Goal: Find contact information: Find contact information

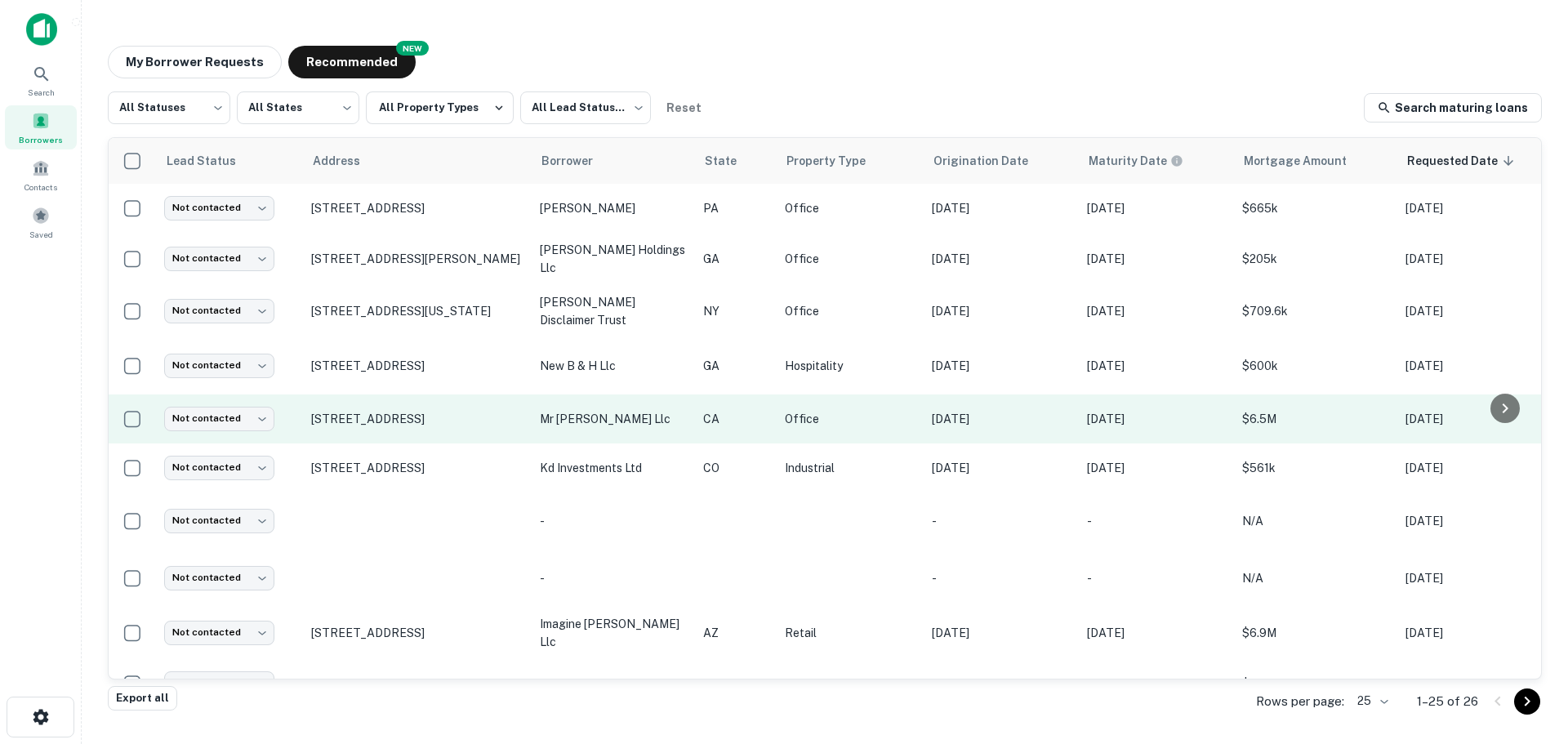
click at [1288, 428] on td "$6.5M" at bounding box center [1316, 419] width 164 height 49
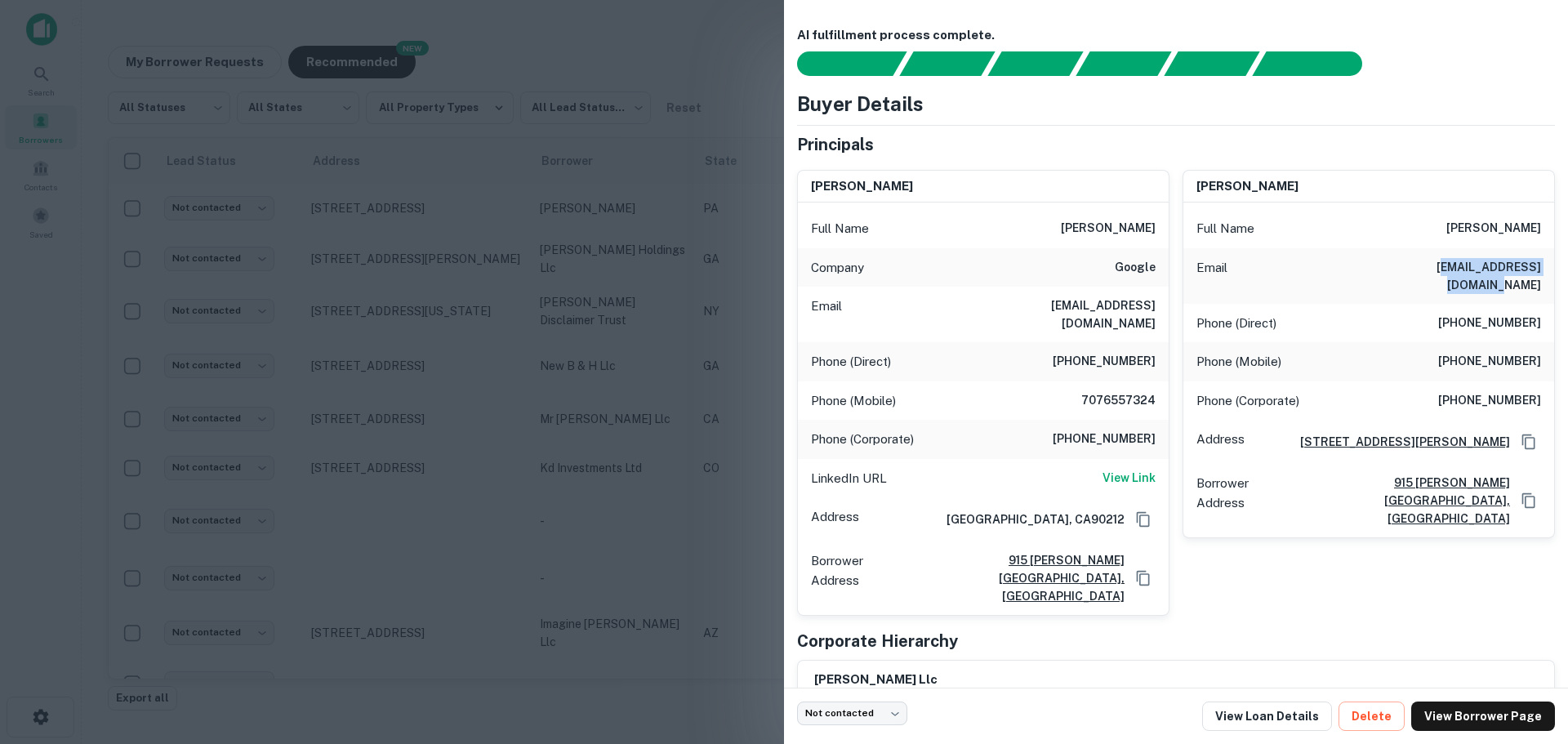
drag, startPoint x: 1396, startPoint y: 266, endPoint x: 1535, endPoint y: 267, distance: 139.0
click at [1535, 267] on div "Email [EMAIL_ADDRESS][DOMAIN_NAME]" at bounding box center [1369, 276] width 371 height 56
click at [1343, 271] on div "Email [EMAIL_ADDRESS][DOMAIN_NAME]" at bounding box center [1369, 276] width 371 height 56
drag, startPoint x: 1358, startPoint y: 267, endPoint x: 1535, endPoint y: 265, distance: 177.0
click at [1535, 265] on div "Email [EMAIL_ADDRESS][DOMAIN_NAME]" at bounding box center [1369, 276] width 371 height 56
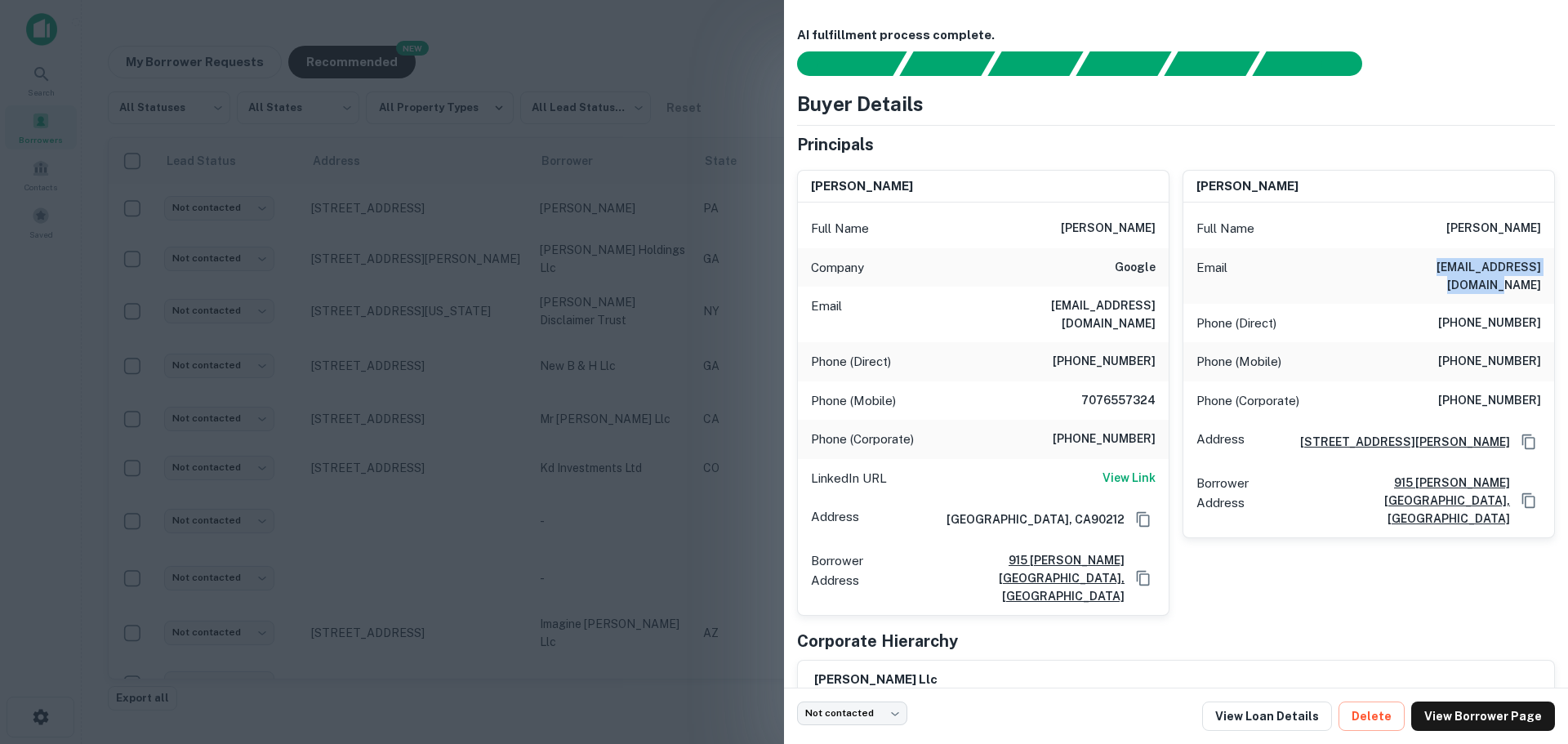
copy h6 "[EMAIL_ADDRESS][DOMAIN_NAME]"
click at [1044, 310] on h6 "[EMAIL_ADDRESS][DOMAIN_NAME]" at bounding box center [1057, 314] width 196 height 36
drag, startPoint x: 1026, startPoint y: 305, endPoint x: 1089, endPoint y: 307, distance: 63.0
click at [1089, 307] on h6 "[EMAIL_ADDRESS][DOMAIN_NAME]" at bounding box center [1057, 314] width 196 height 36
click at [1029, 309] on h6 "[EMAIL_ADDRESS][DOMAIN_NAME]" at bounding box center [1057, 314] width 196 height 36
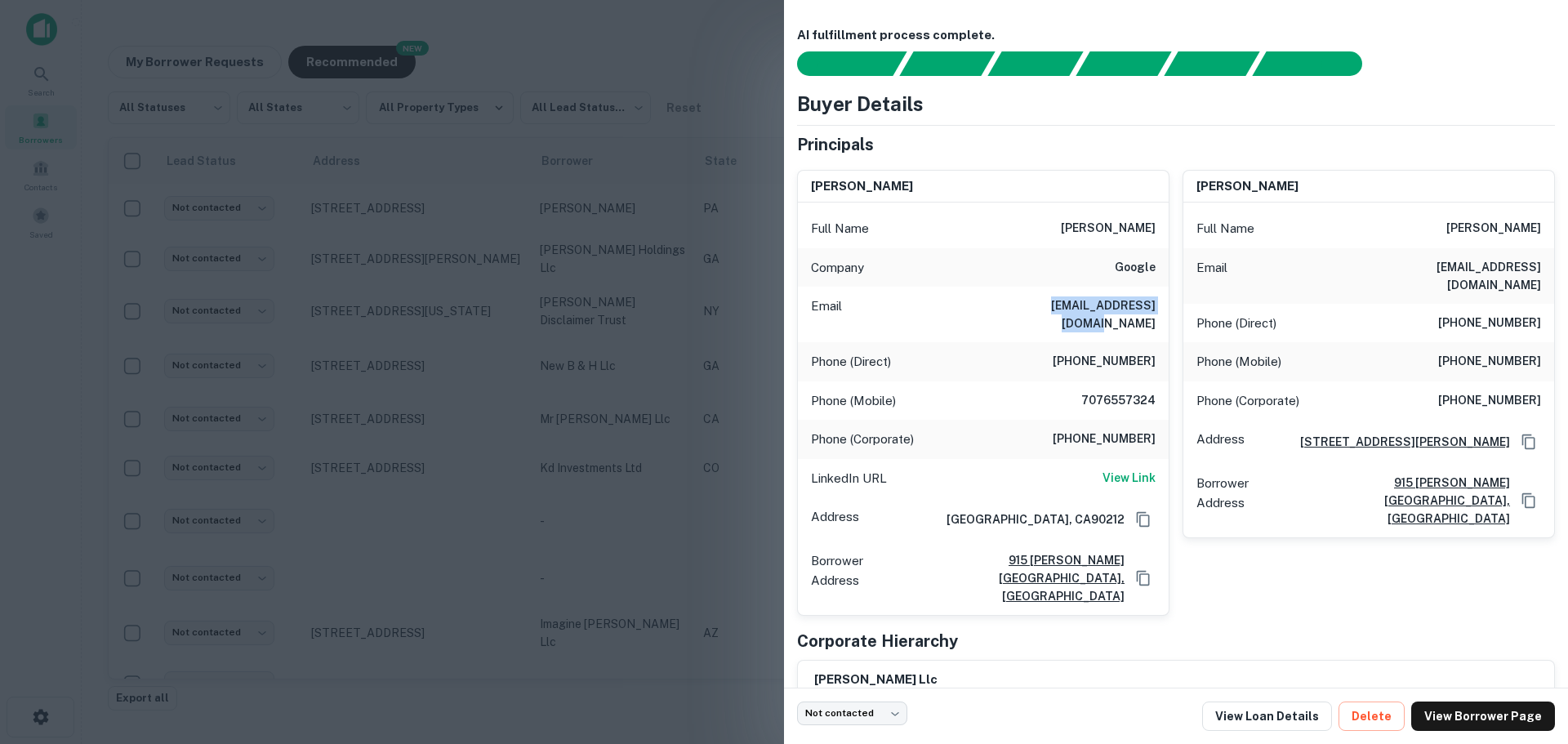
drag, startPoint x: 1025, startPoint y: 302, endPoint x: 1157, endPoint y: 303, distance: 132.0
click at [1157, 303] on div "Email [EMAIL_ADDRESS][DOMAIN_NAME]" at bounding box center [984, 314] width 371 height 56
copy h6 "[EMAIL_ADDRESS][DOMAIN_NAME]"
click at [561, 139] on div at bounding box center [784, 372] width 1568 height 744
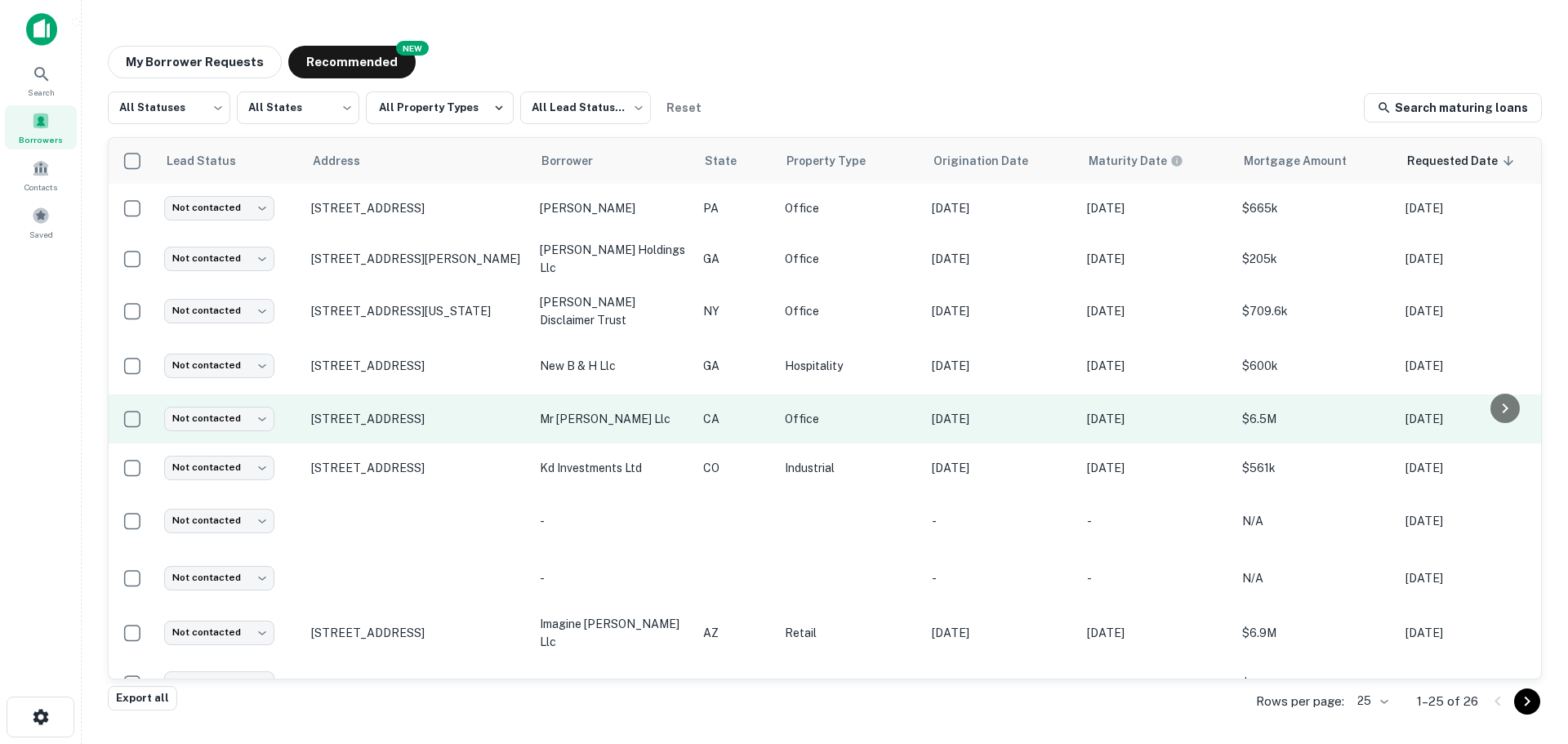
click at [473, 426] on td "[STREET_ADDRESS]" at bounding box center [417, 419] width 229 height 49
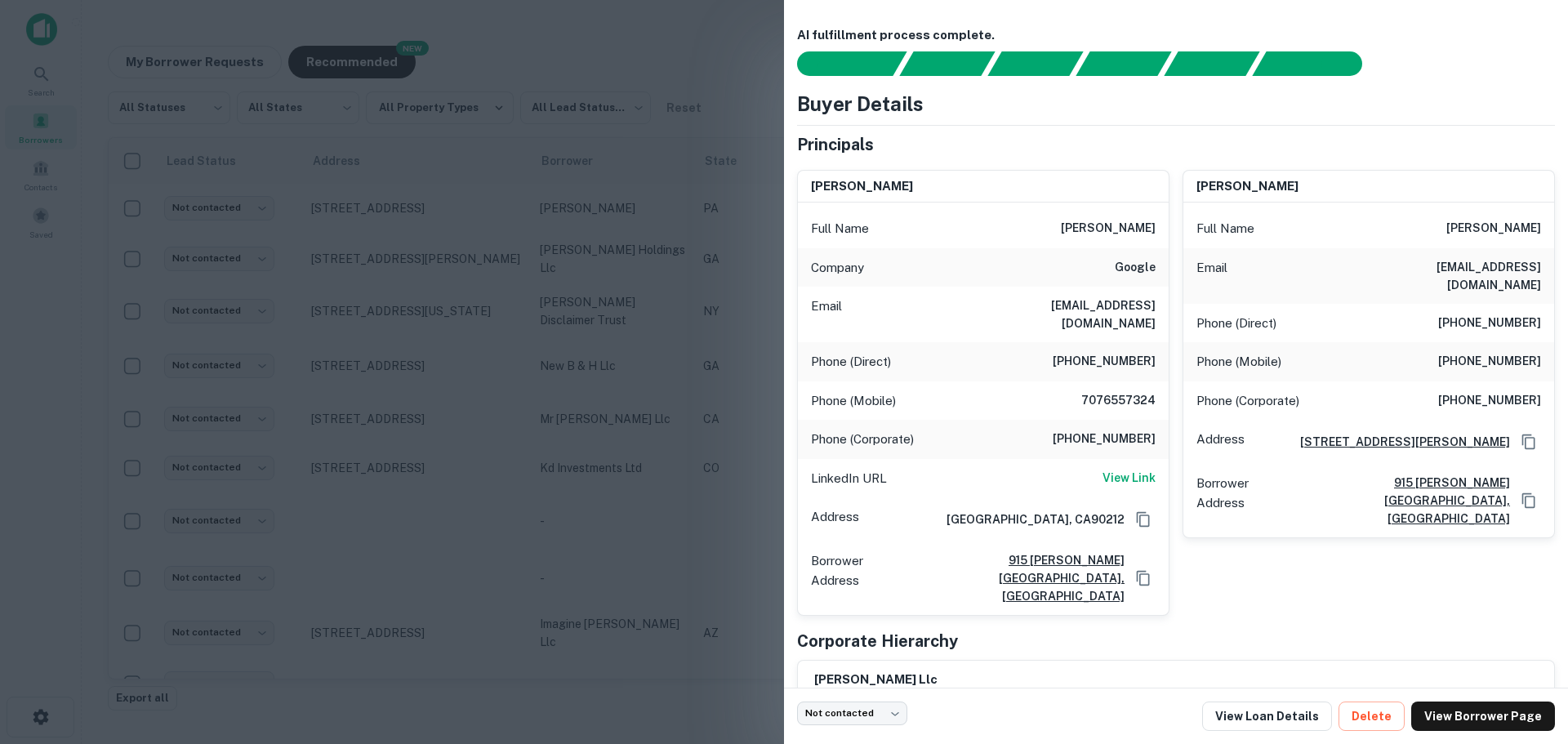
click at [682, 57] on div at bounding box center [784, 372] width 1568 height 744
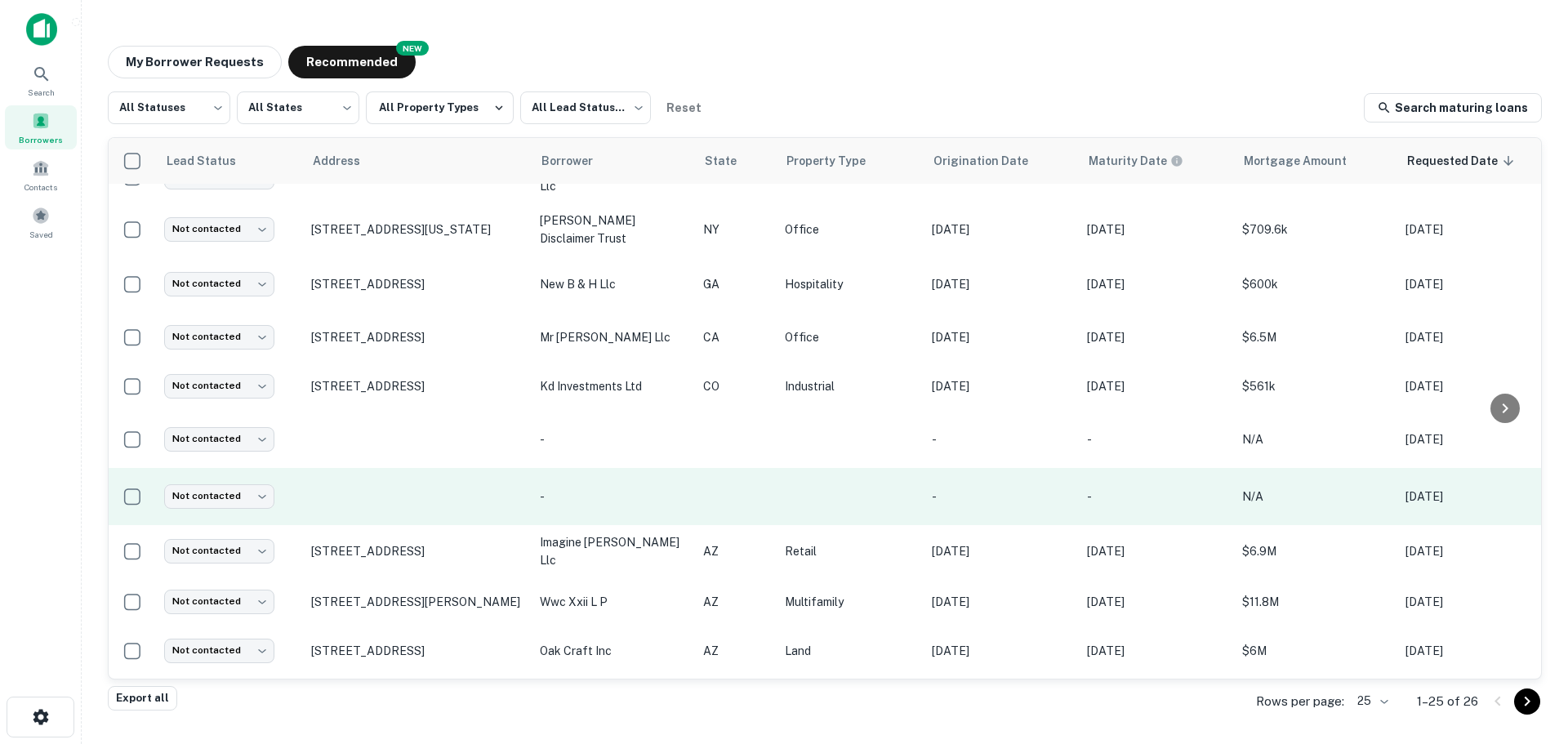
scroll to position [164, 0]
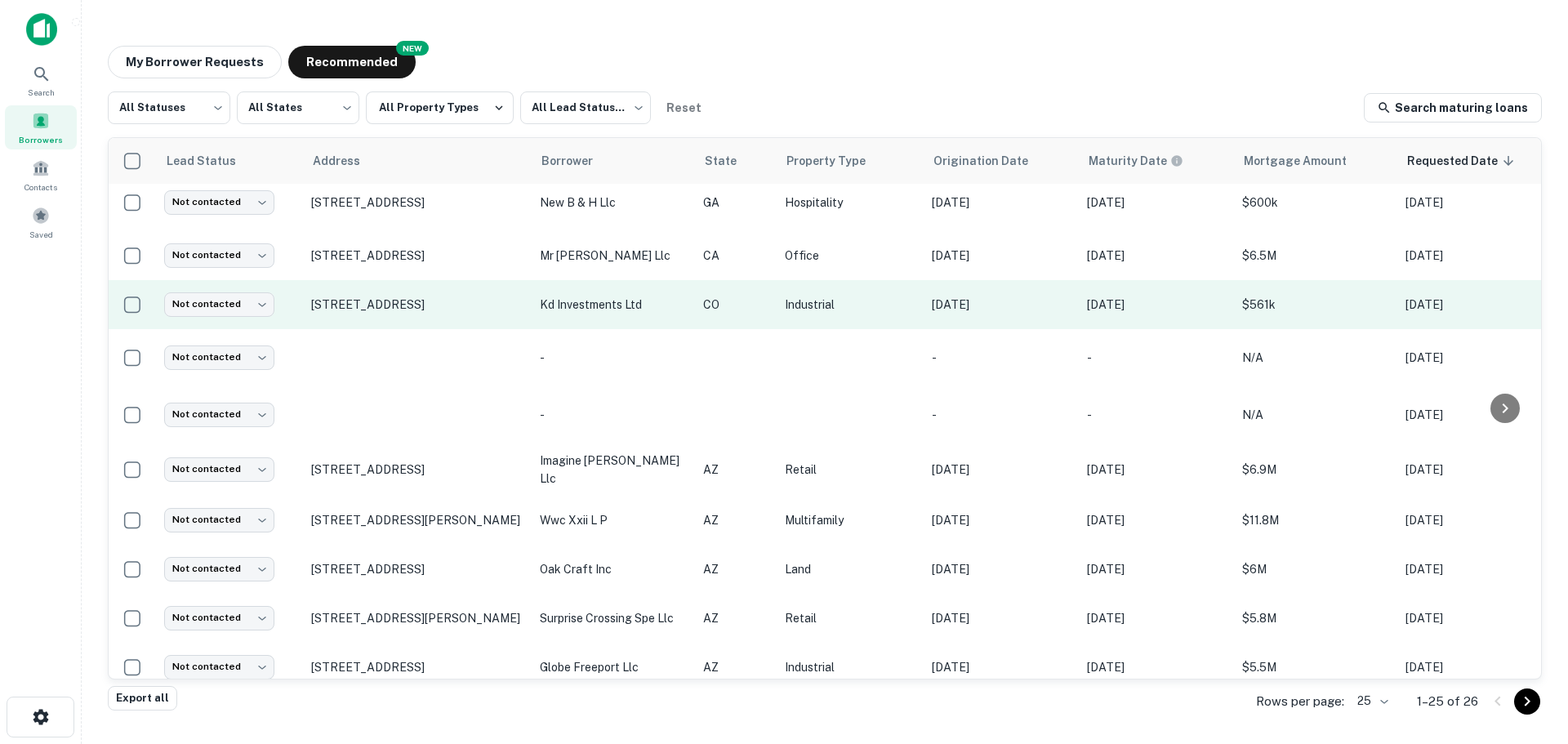
click at [596, 308] on p "kd investments ltd" at bounding box center [613, 305] width 147 height 18
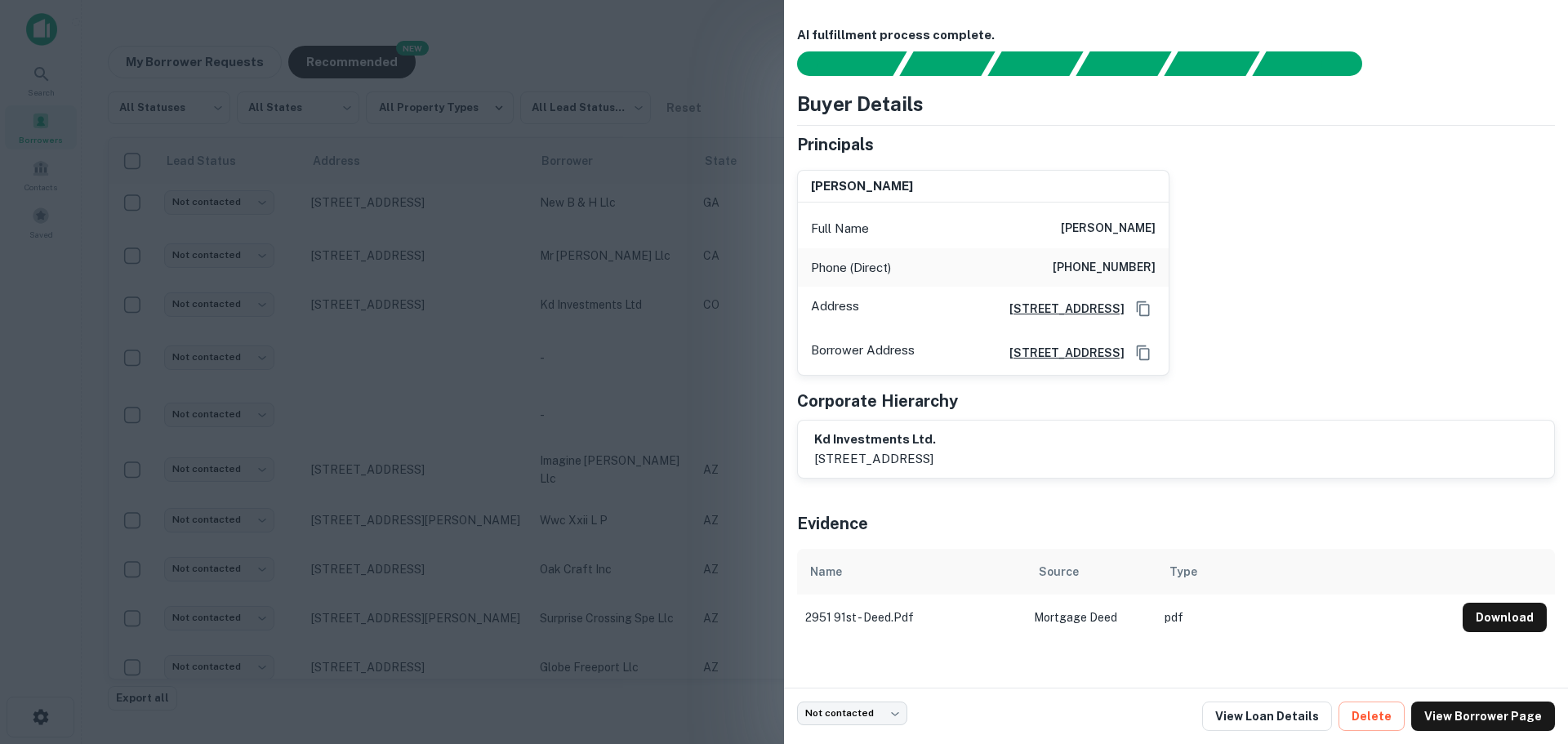
click at [517, 366] on div at bounding box center [784, 372] width 1568 height 744
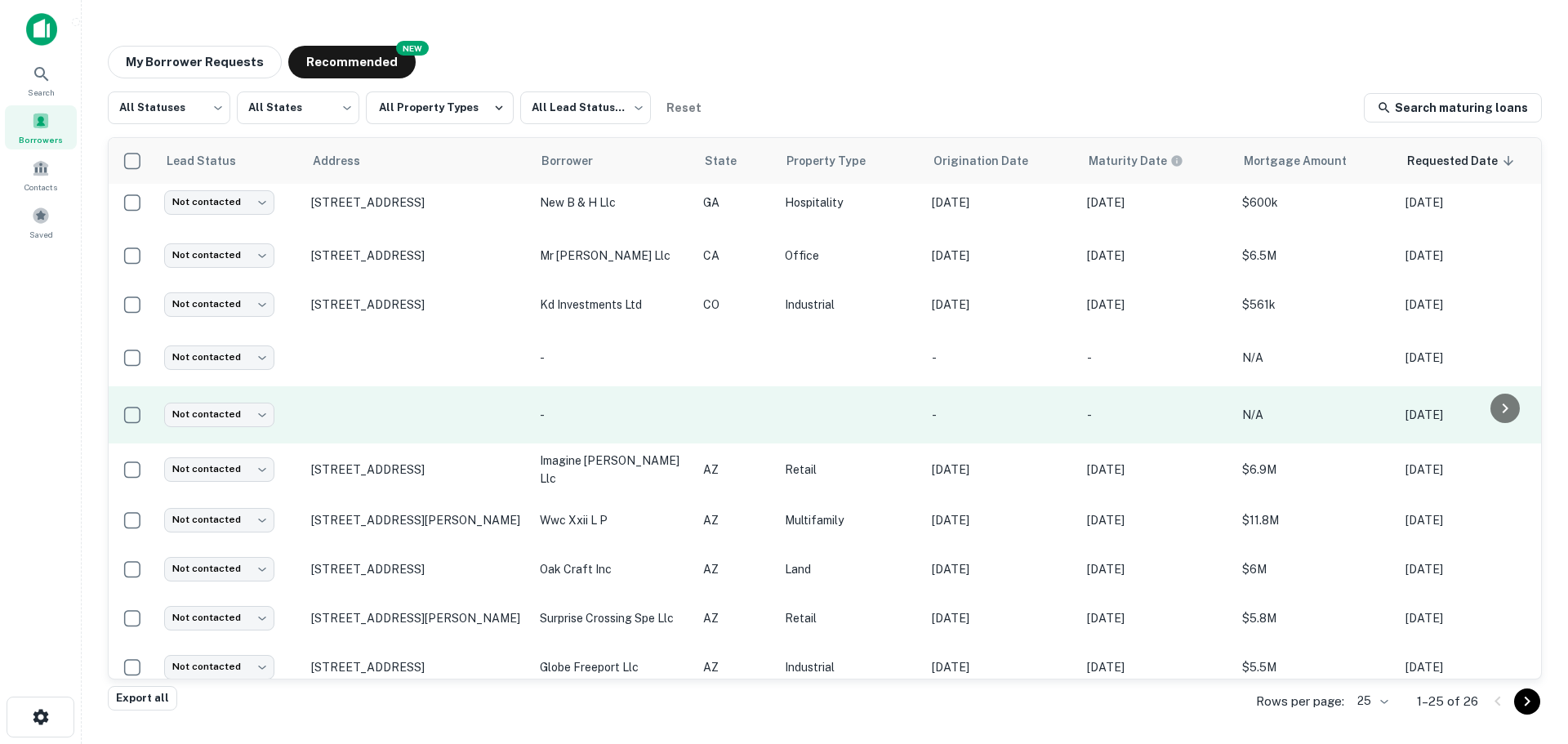
scroll to position [245, 0]
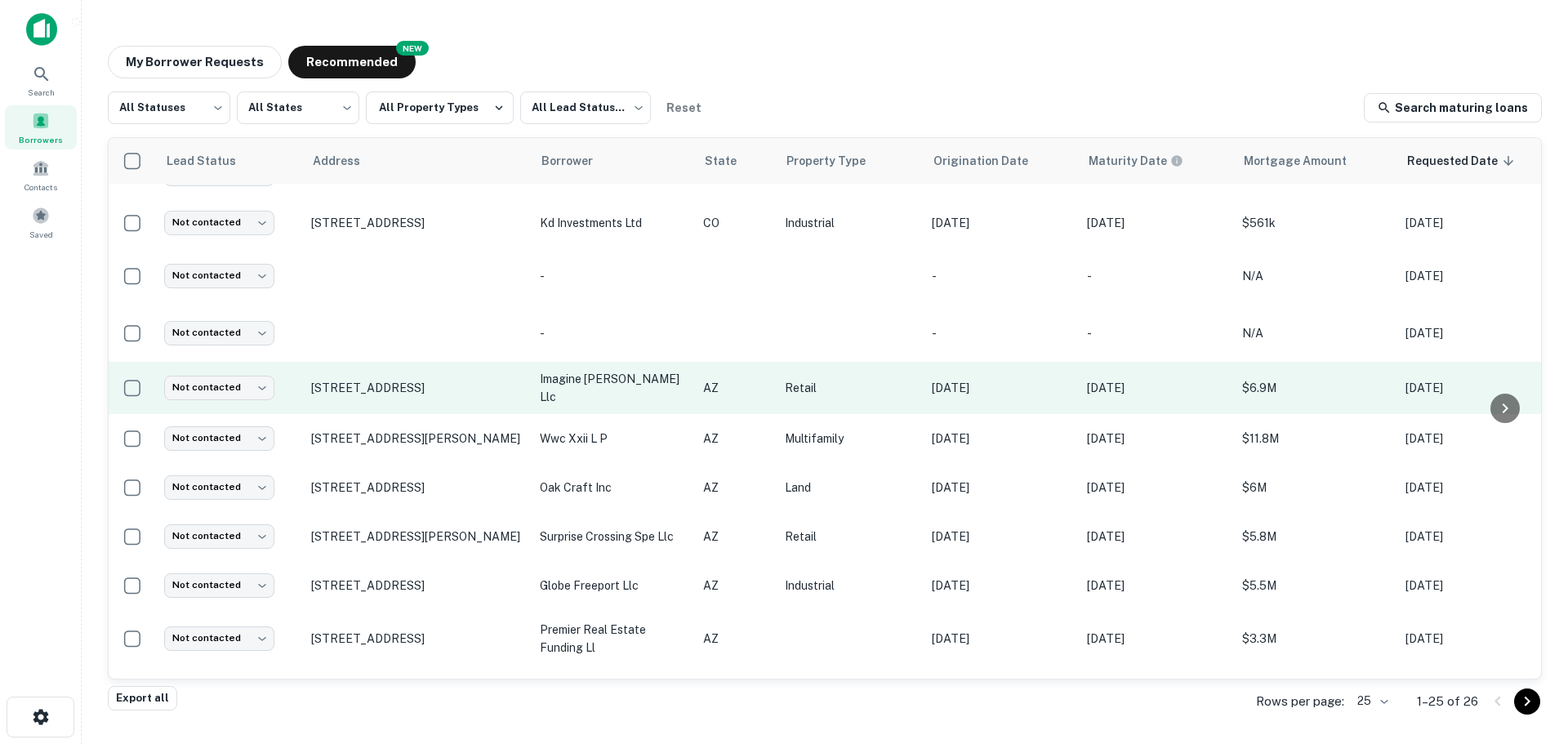
click at [678, 399] on td "imagine [PERSON_NAME] llc" at bounding box center [614, 388] width 164 height 52
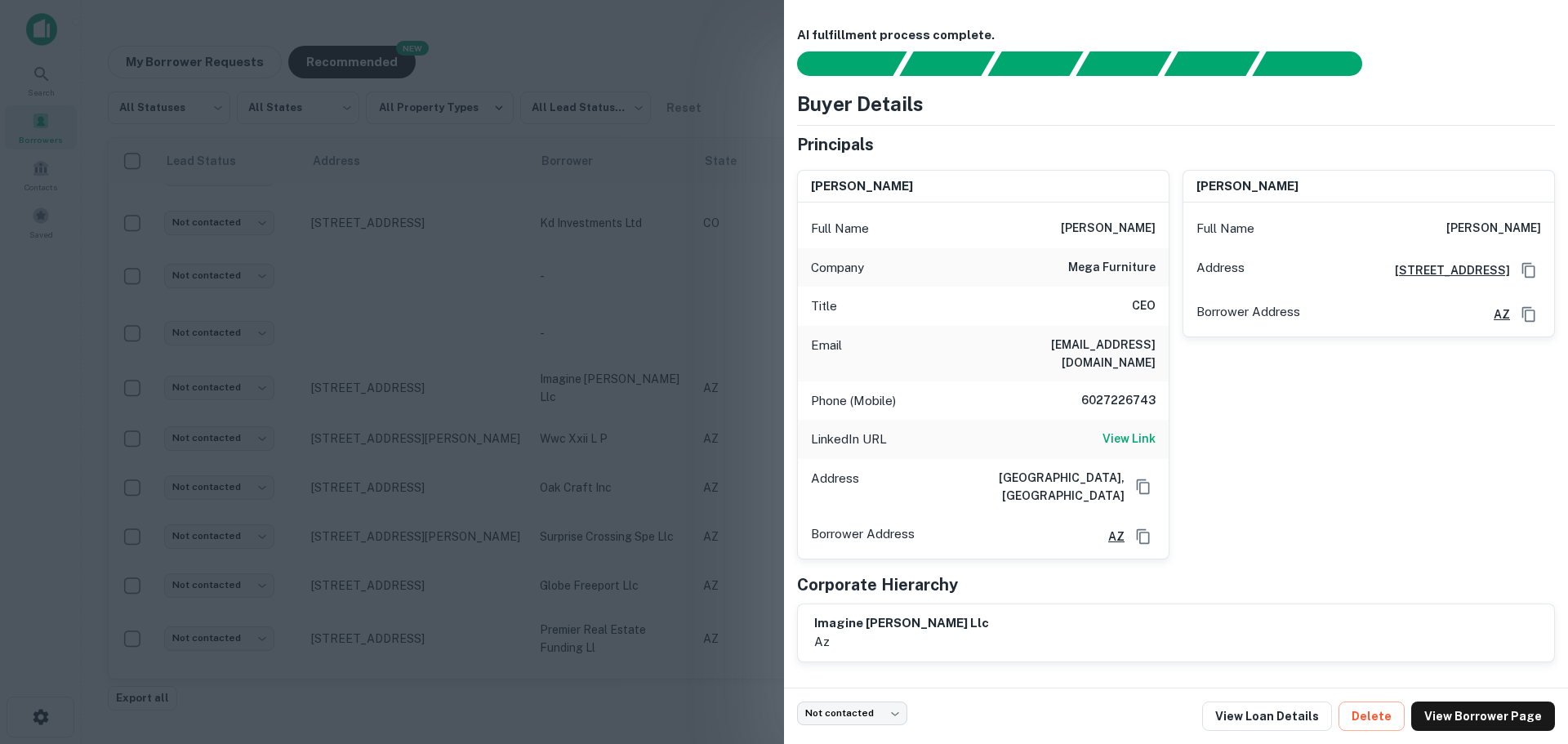
click at [507, 275] on div at bounding box center [784, 372] width 1568 height 744
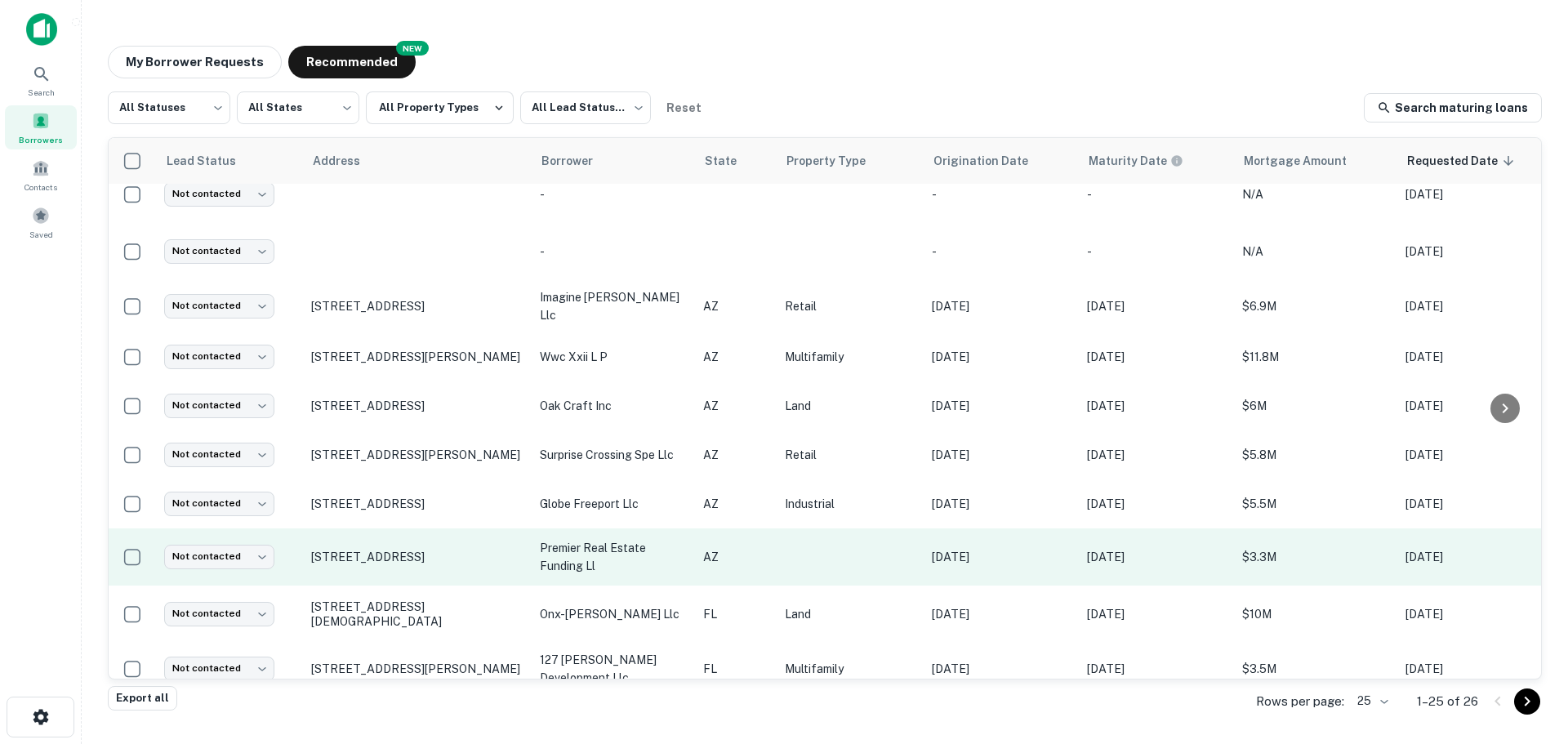
scroll to position [408, 0]
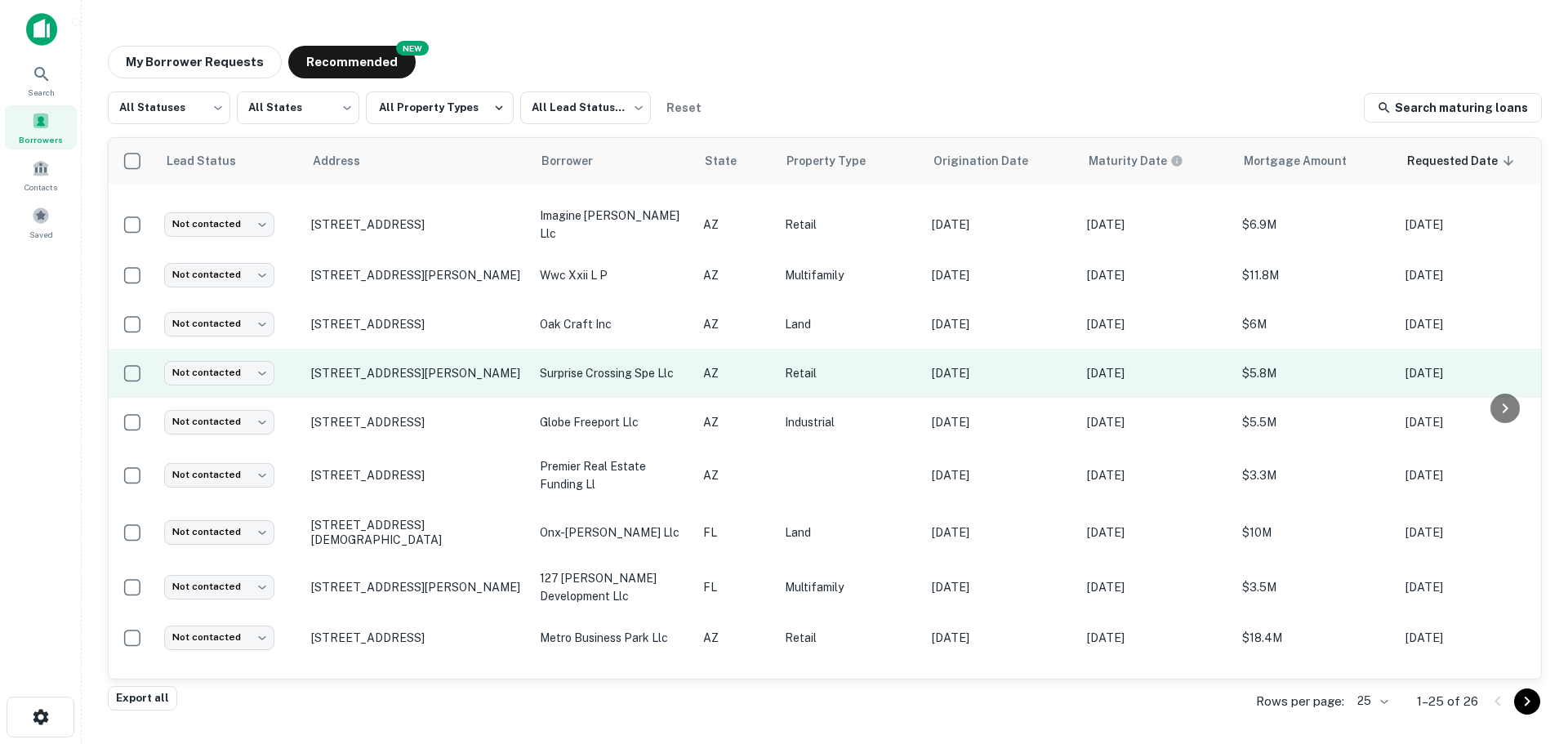
click at [844, 365] on p "Retail" at bounding box center [851, 372] width 131 height 18
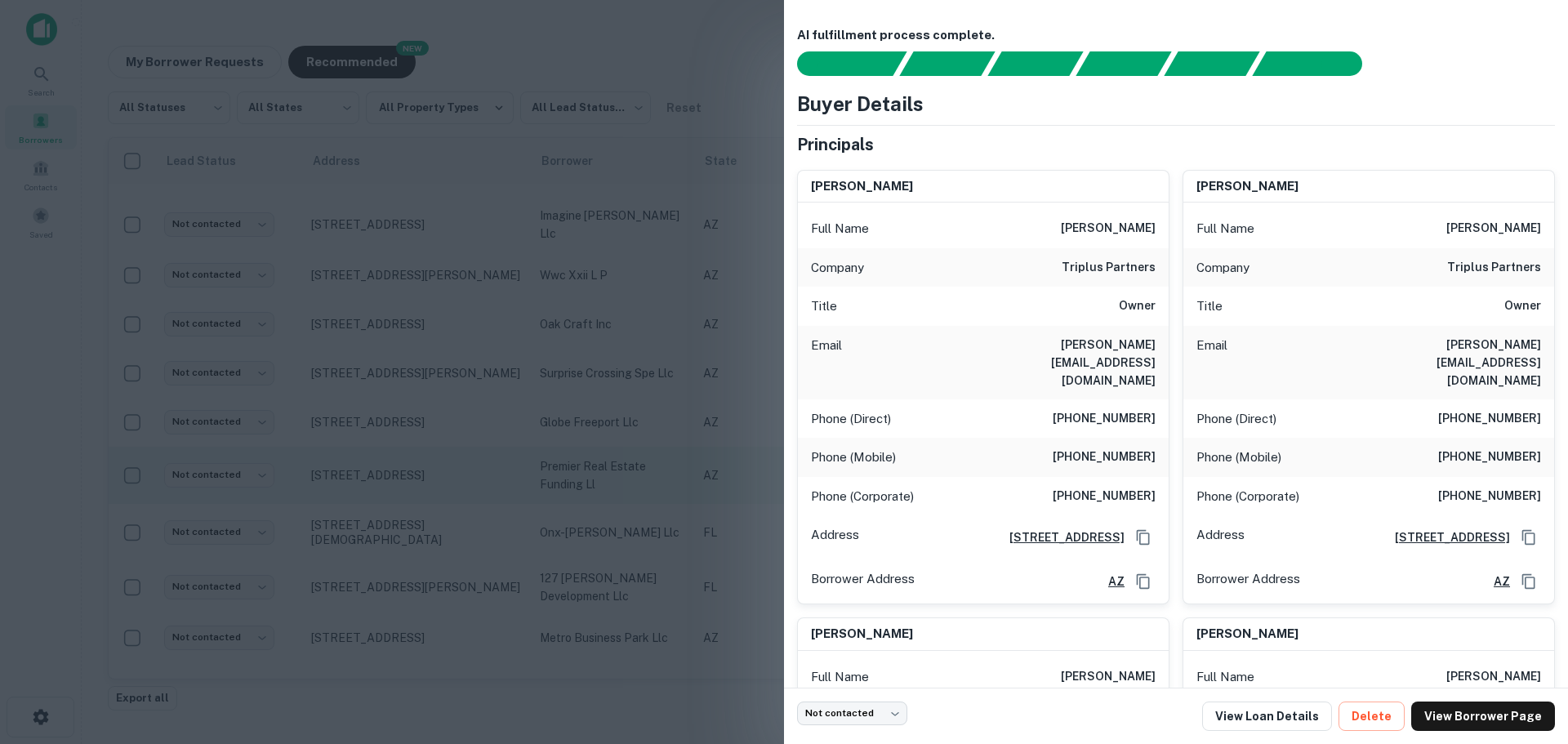
click at [569, 479] on div at bounding box center [784, 372] width 1568 height 744
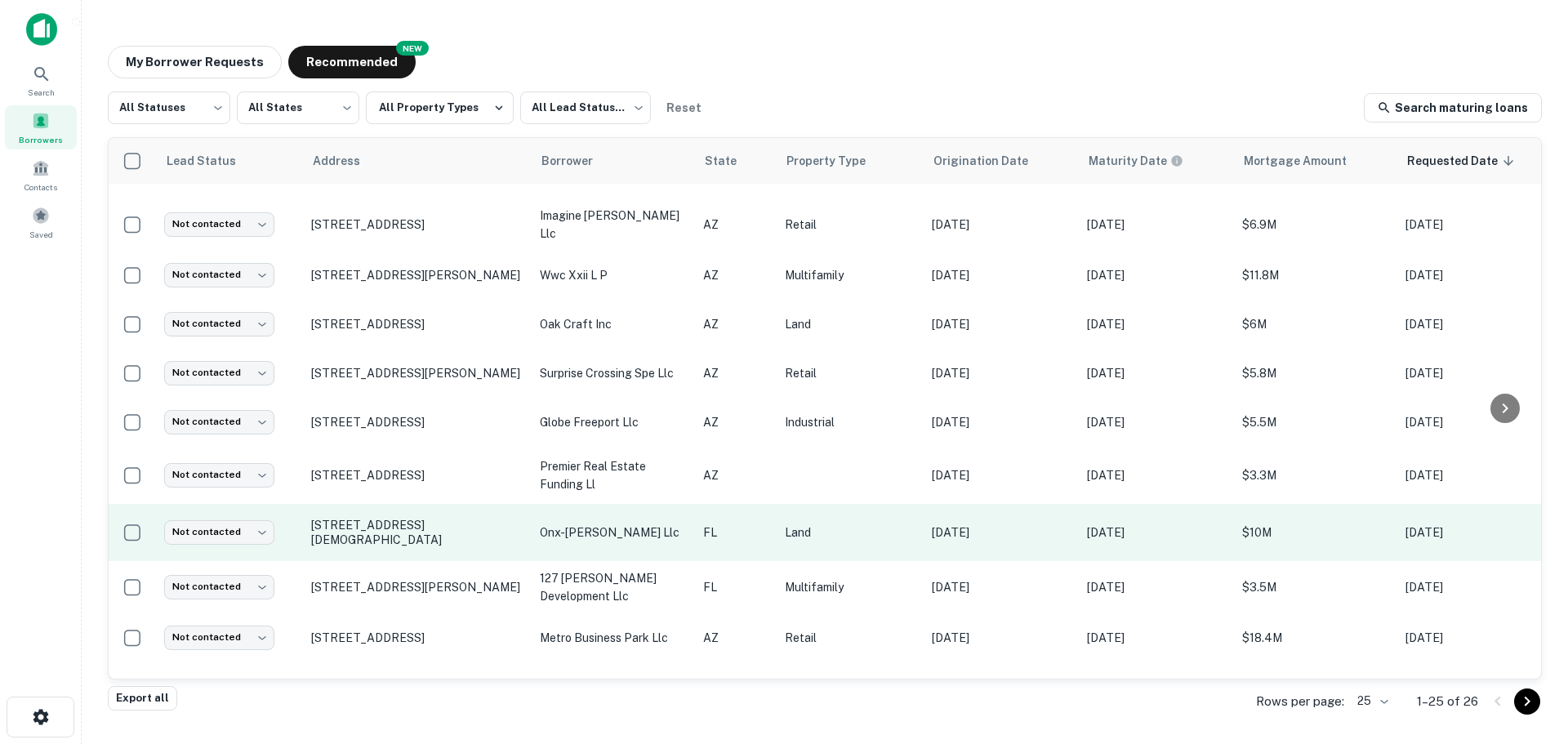
scroll to position [490, 0]
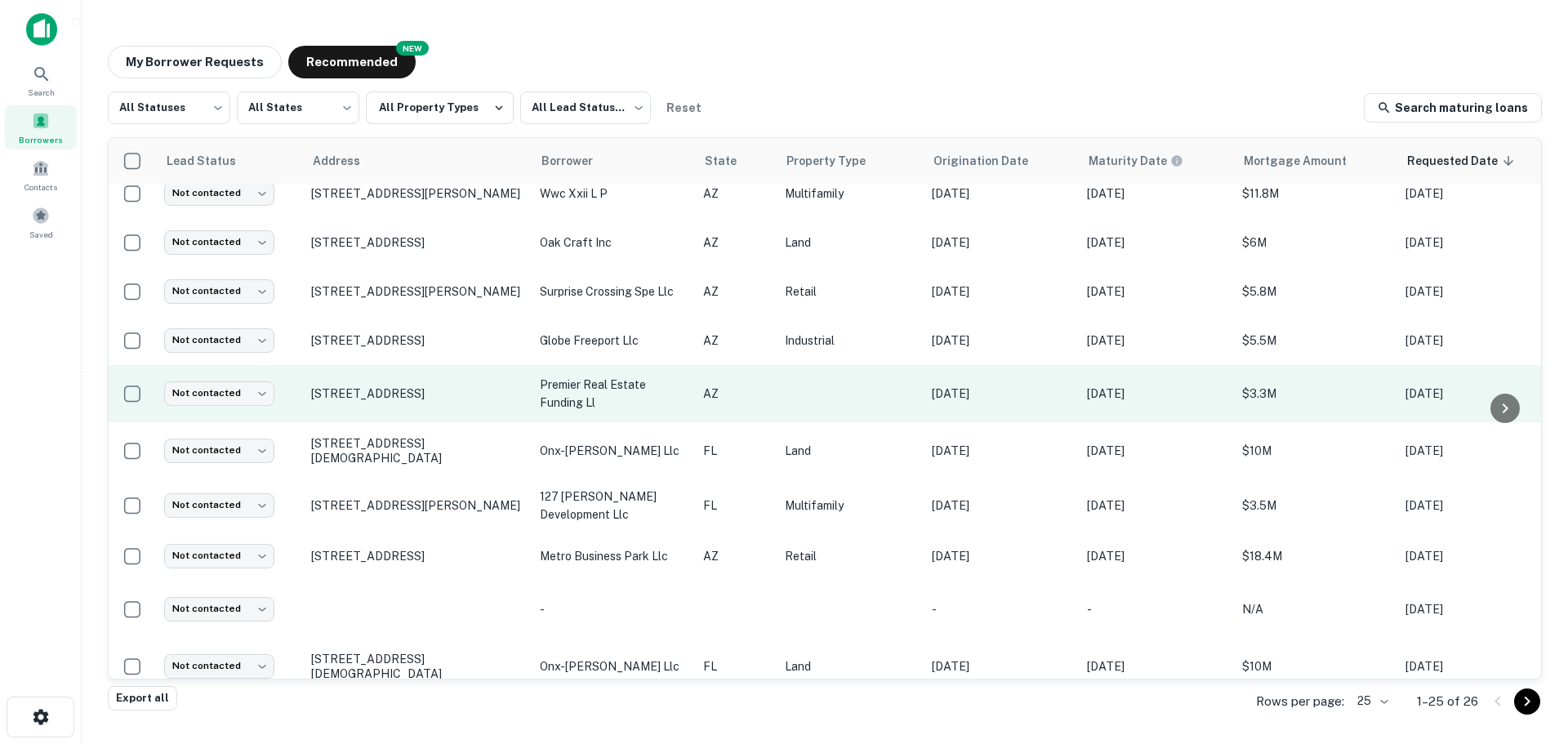
click at [999, 407] on td "[DATE]" at bounding box center [1001, 393] width 155 height 57
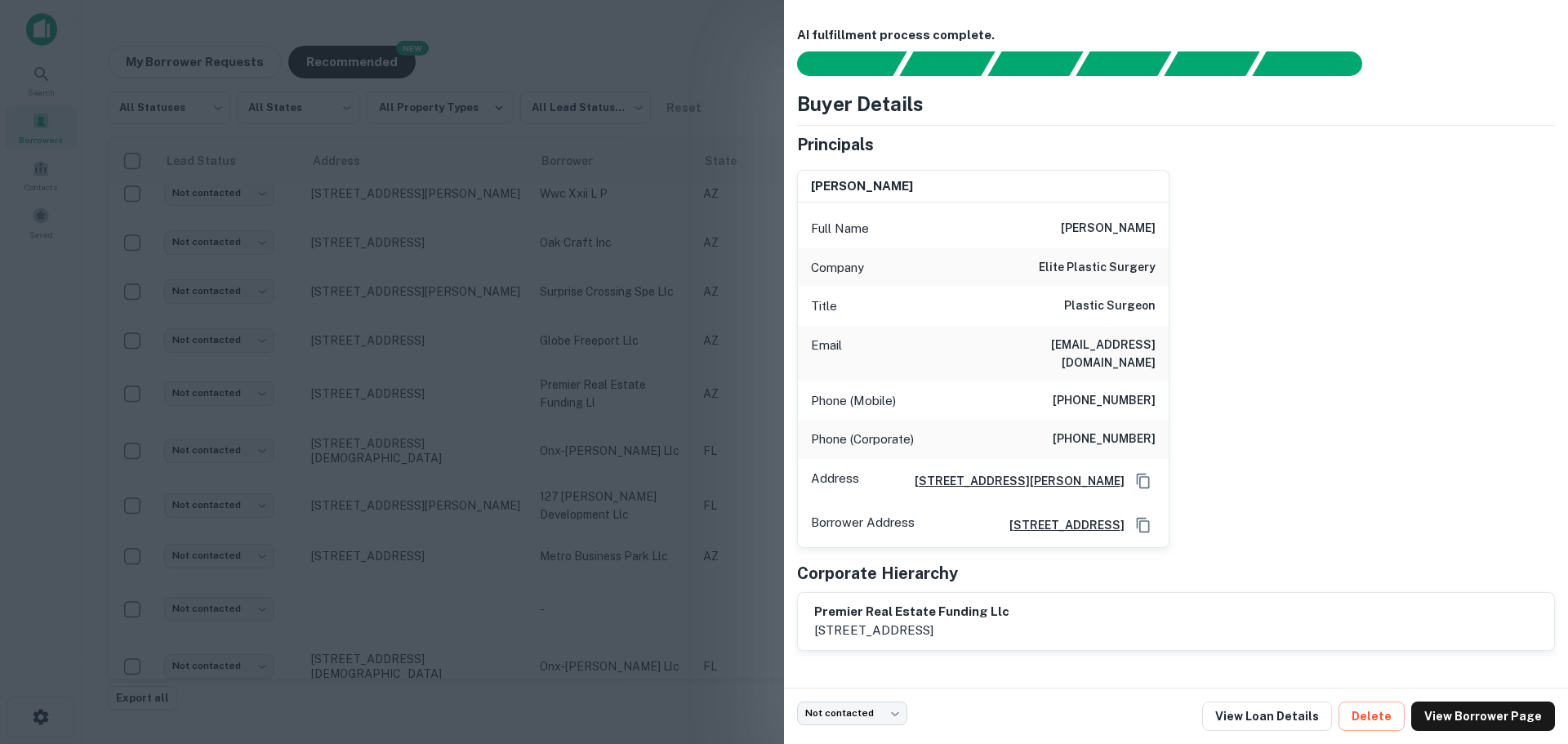
click at [646, 504] on div at bounding box center [784, 372] width 1568 height 744
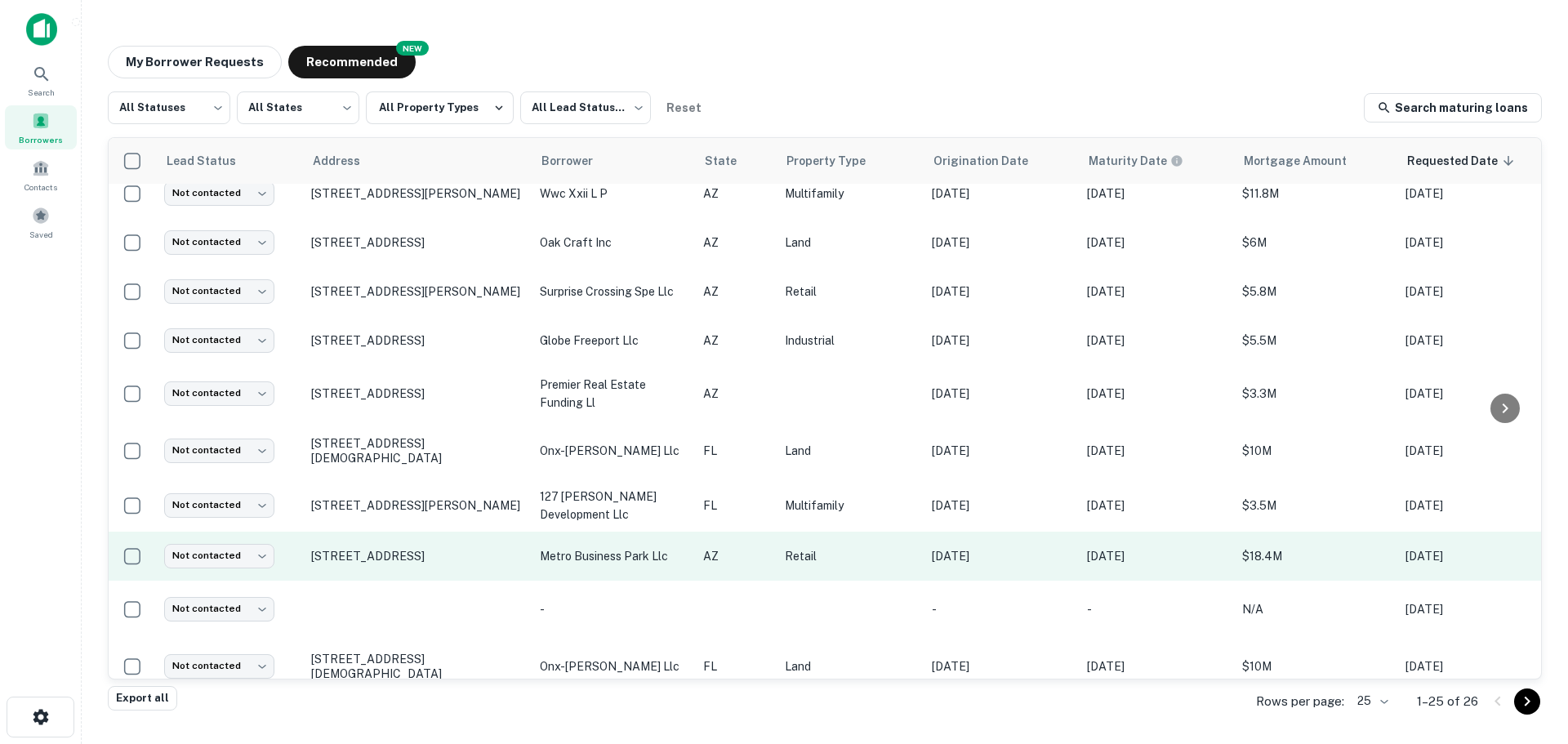
click at [698, 556] on td "AZ" at bounding box center [736, 556] width 82 height 49
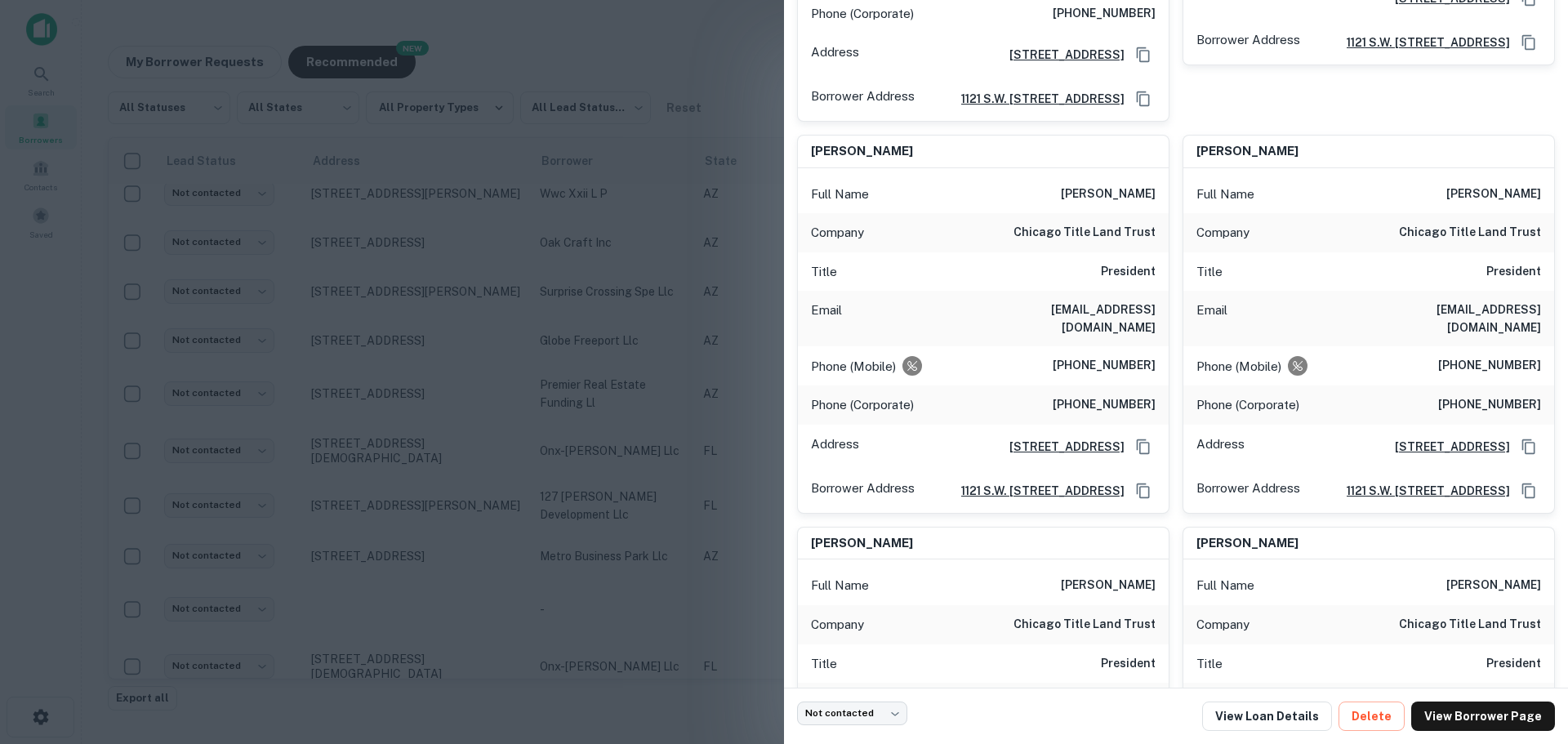
scroll to position [2368, 0]
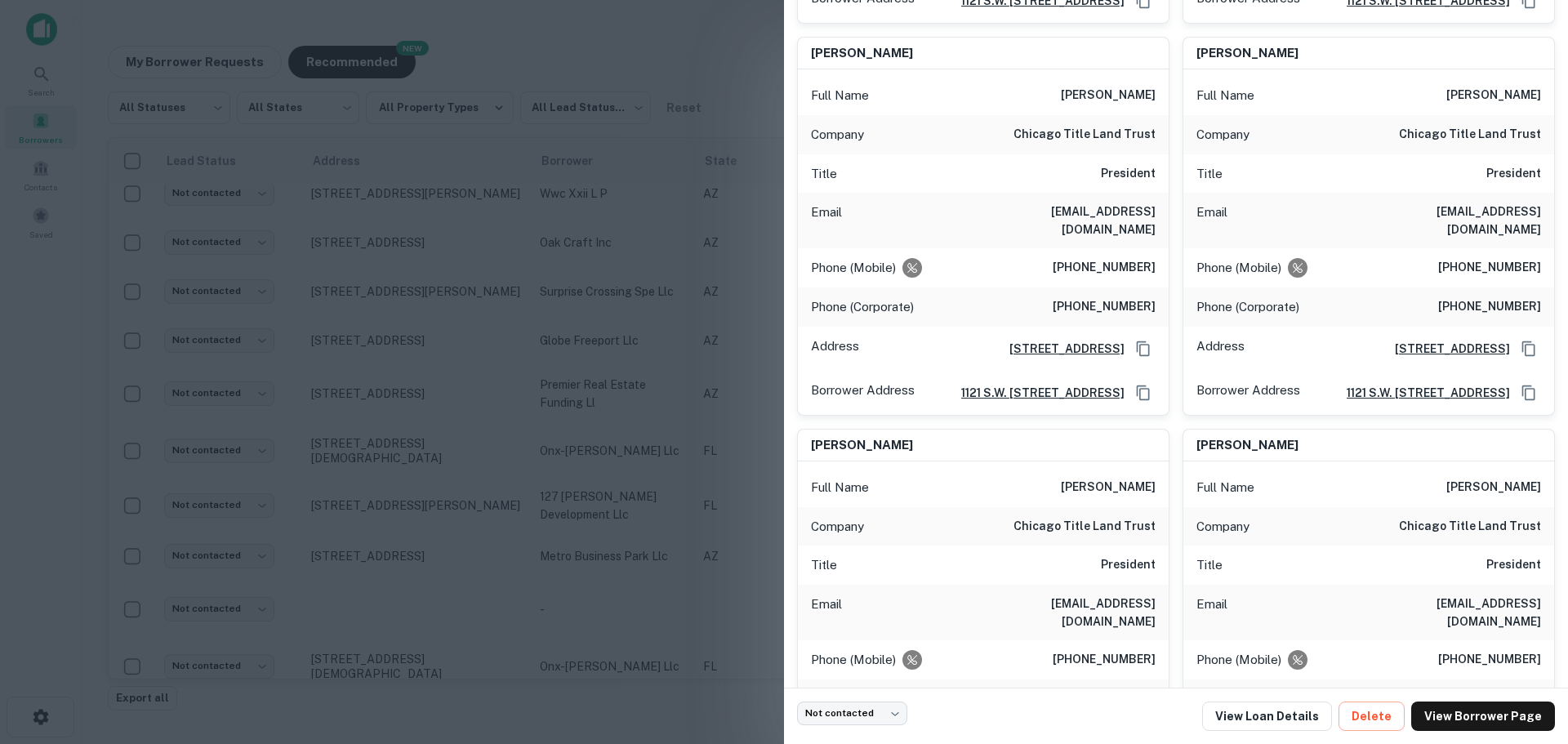
click at [517, 585] on div at bounding box center [784, 372] width 1568 height 744
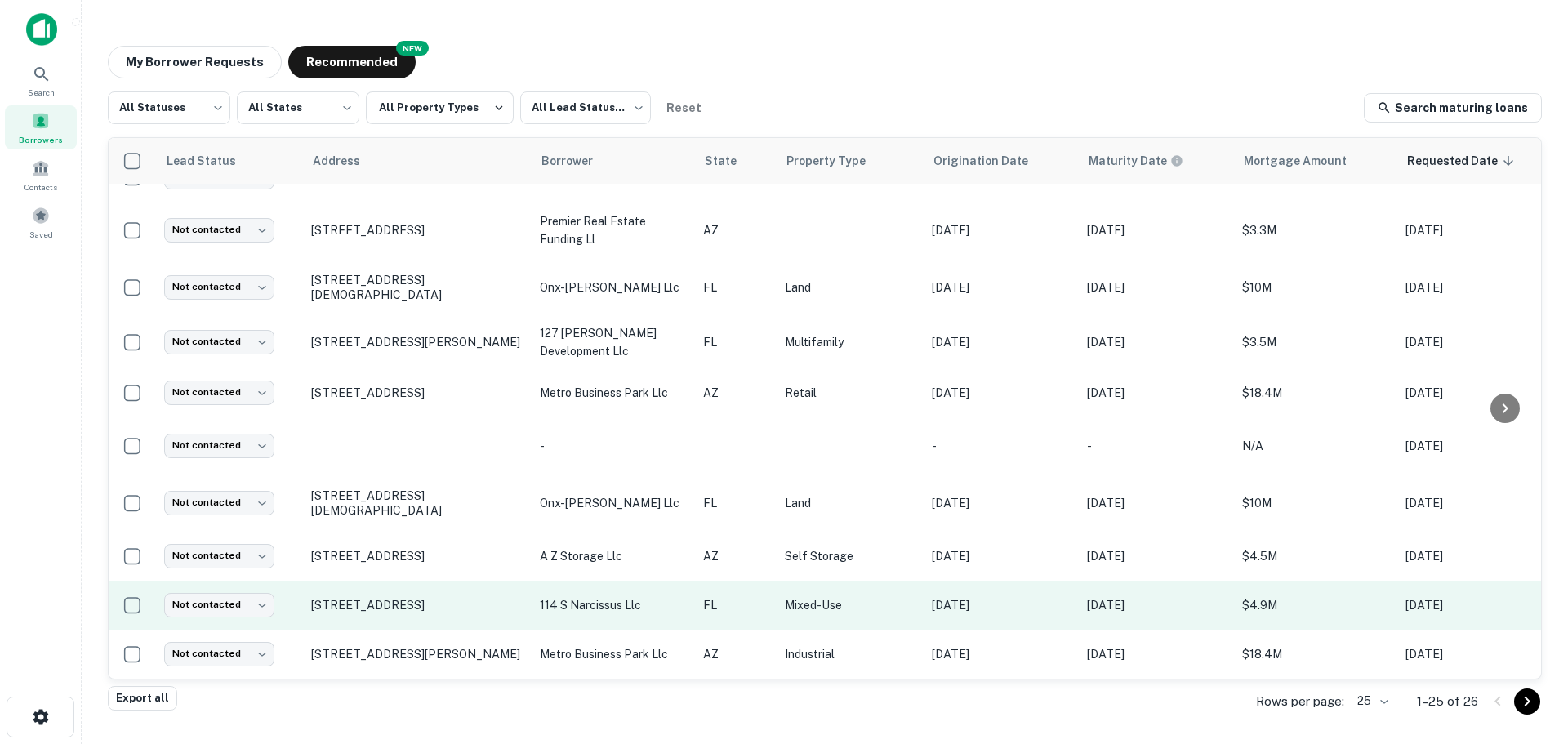
scroll to position [814, 0]
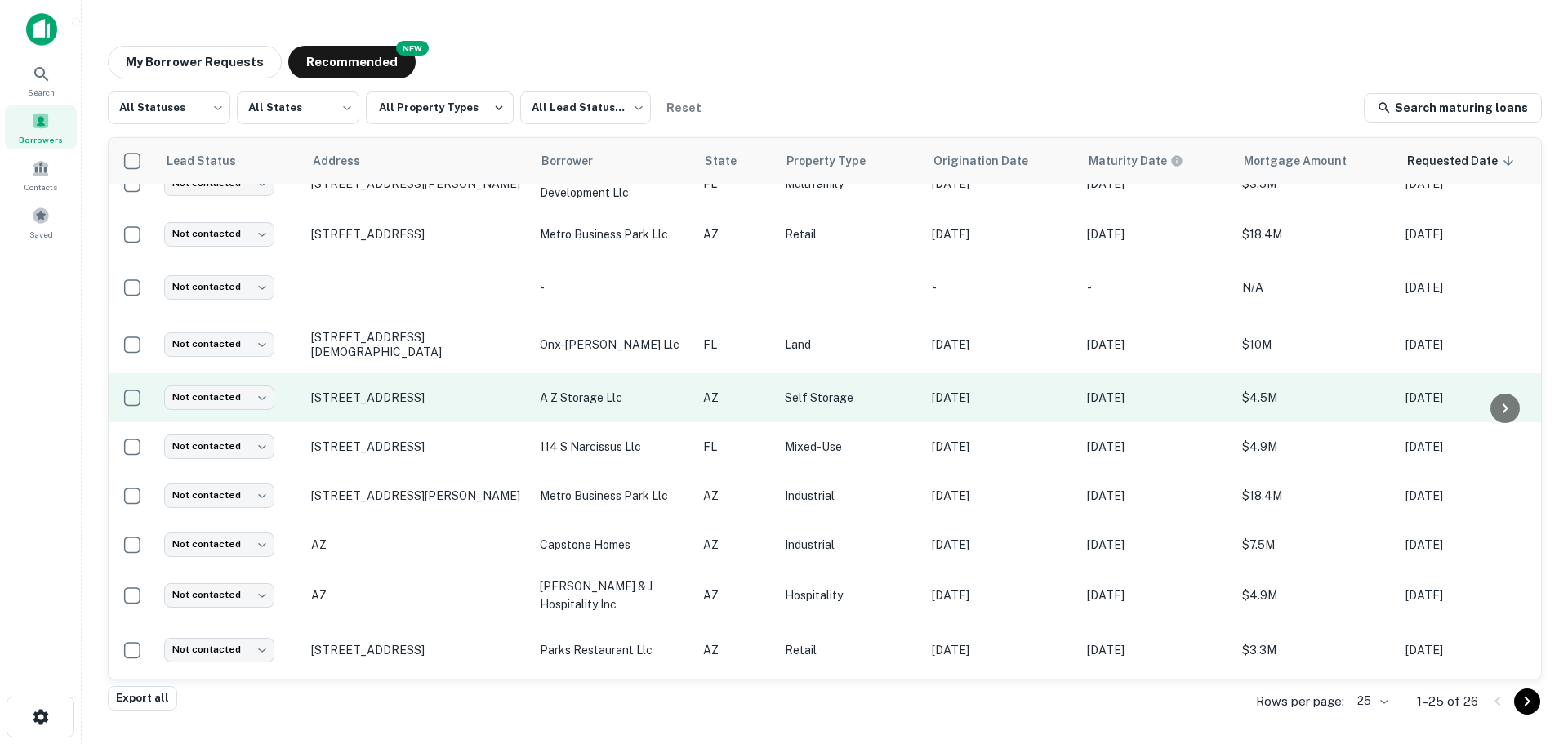
click at [796, 391] on p "Self Storage" at bounding box center [851, 398] width 131 height 18
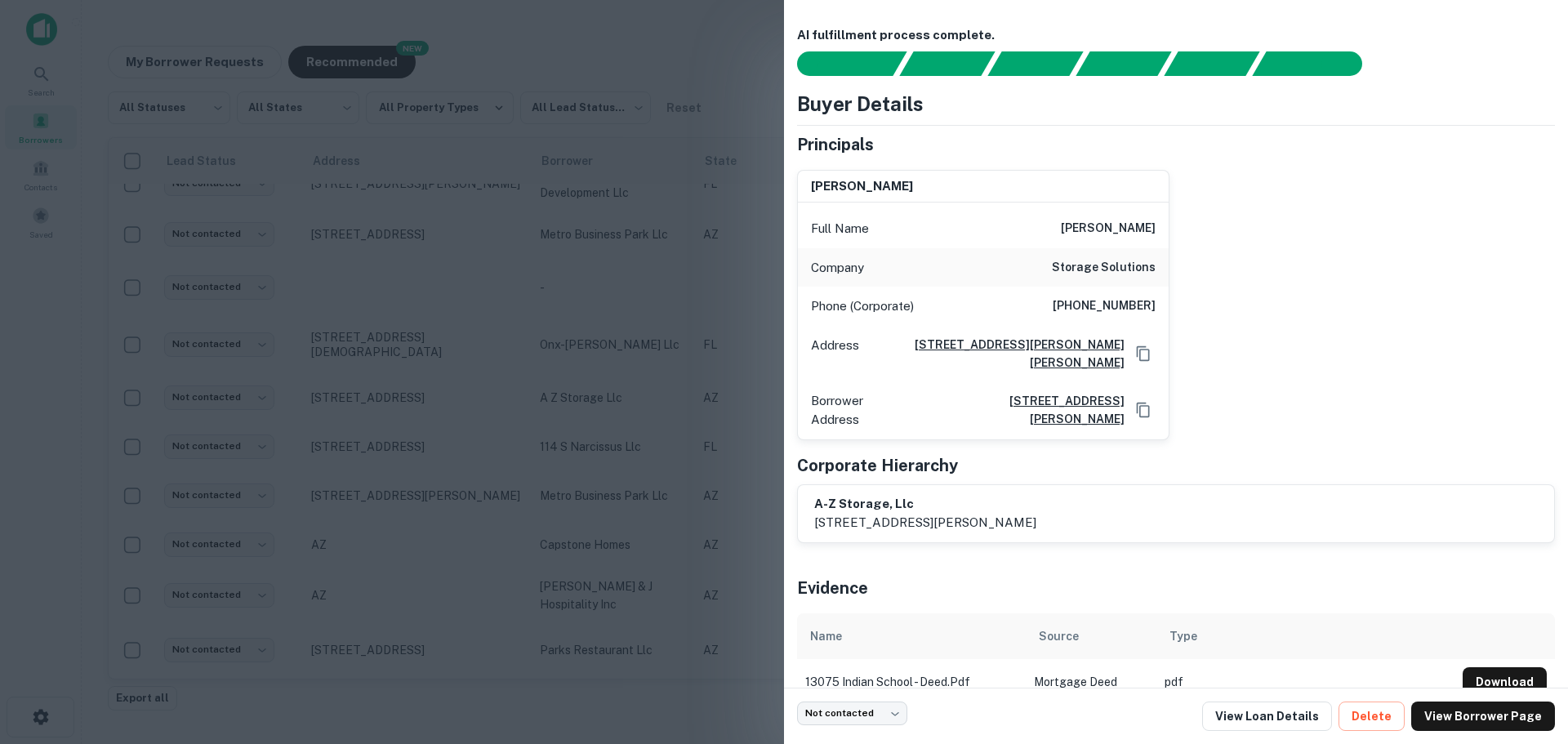
click at [603, 580] on div at bounding box center [784, 372] width 1568 height 744
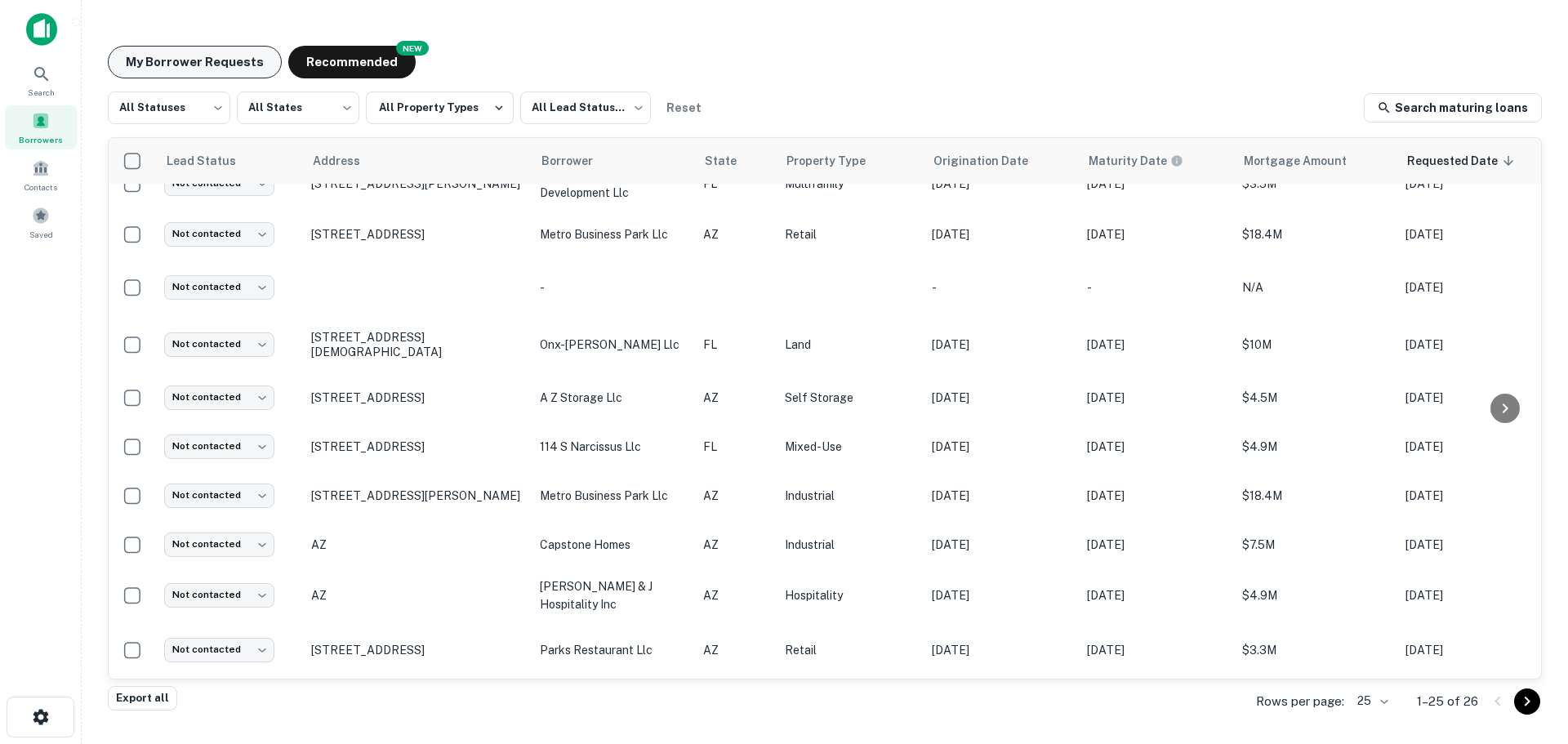
click at [223, 64] on button "My Borrower Requests" at bounding box center [195, 63] width 174 height 33
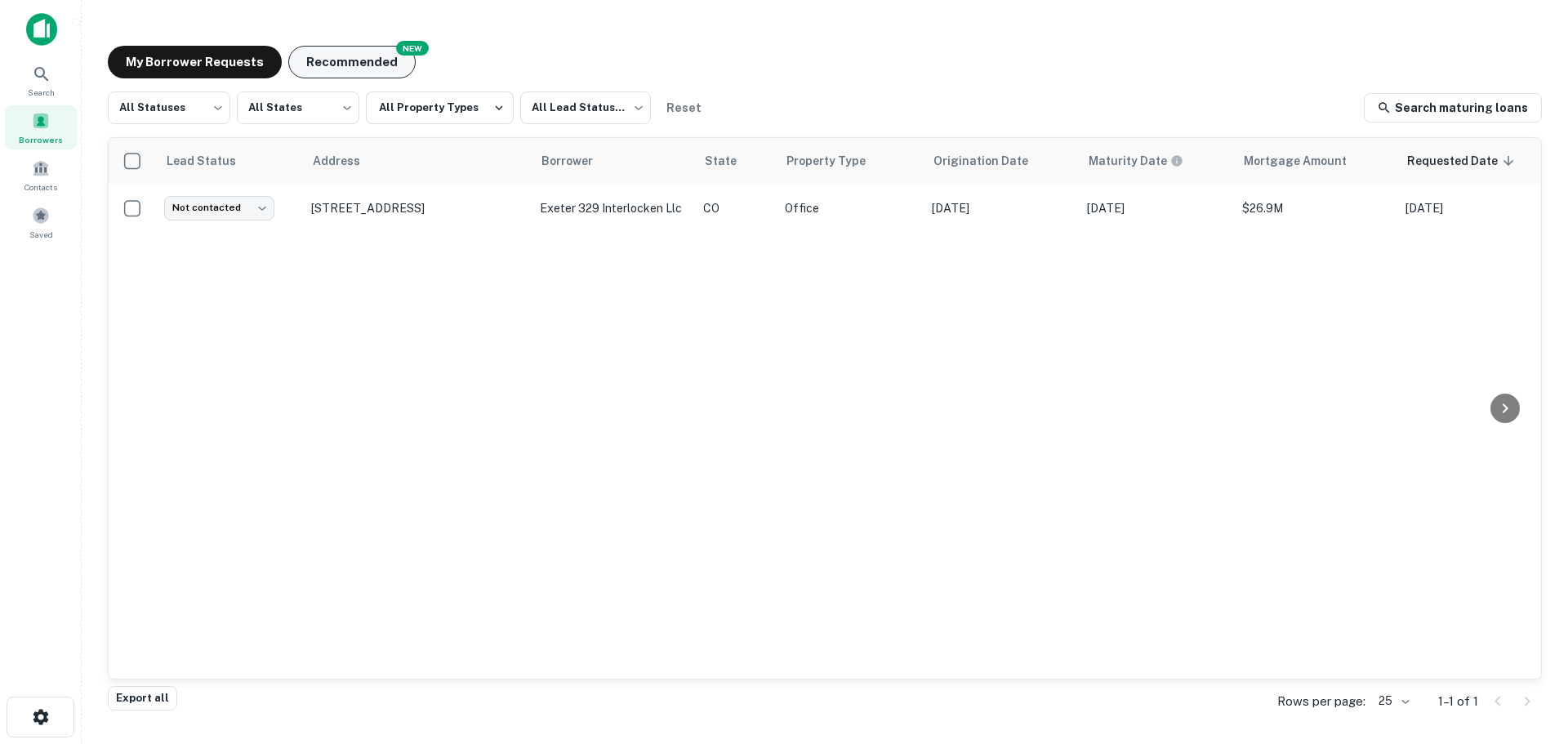
click at [342, 60] on button "Recommended" at bounding box center [352, 63] width 127 height 33
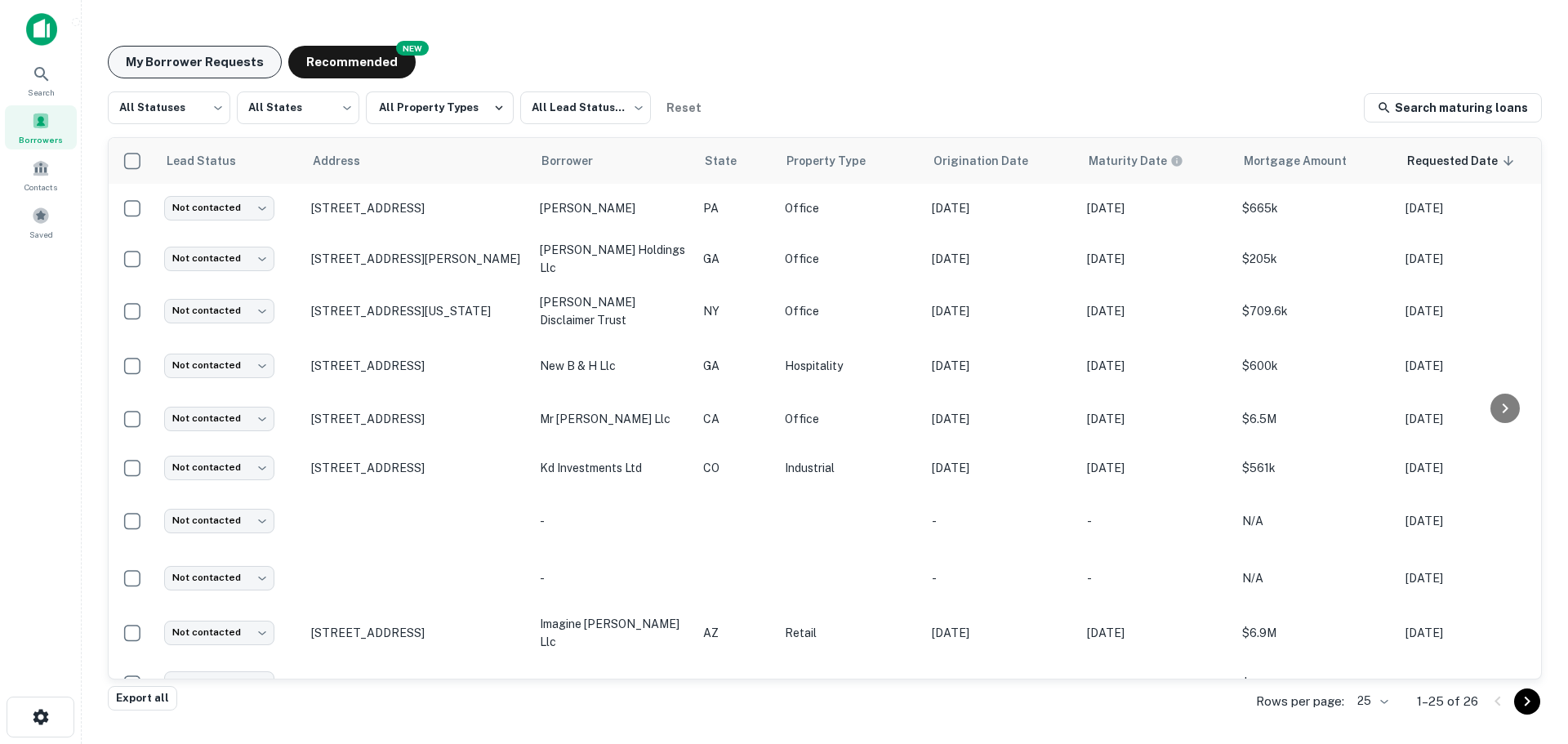
click at [165, 70] on button "My Borrower Requests" at bounding box center [195, 63] width 174 height 33
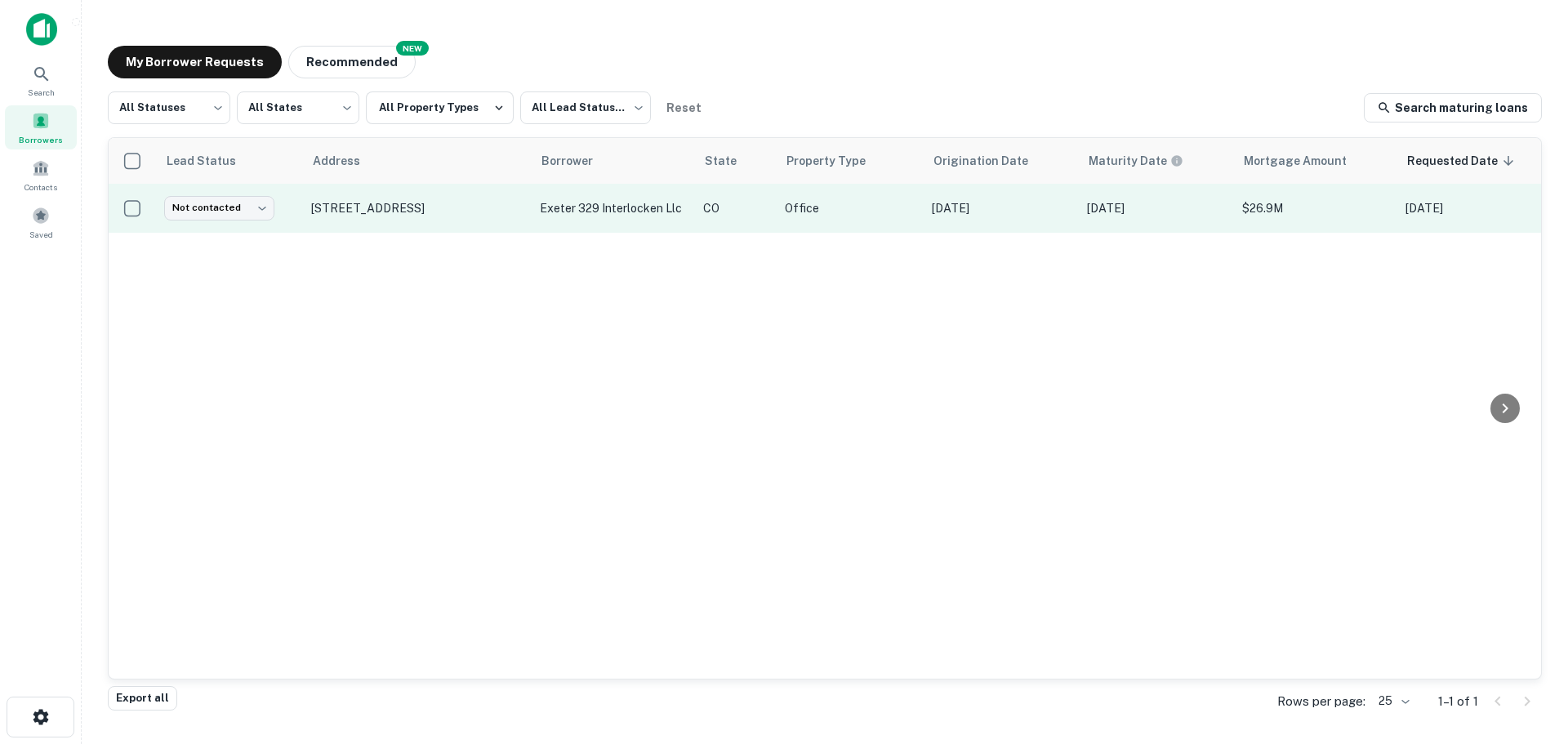
click at [686, 220] on td "exeter 329 interlocken llc" at bounding box center [614, 208] width 164 height 49
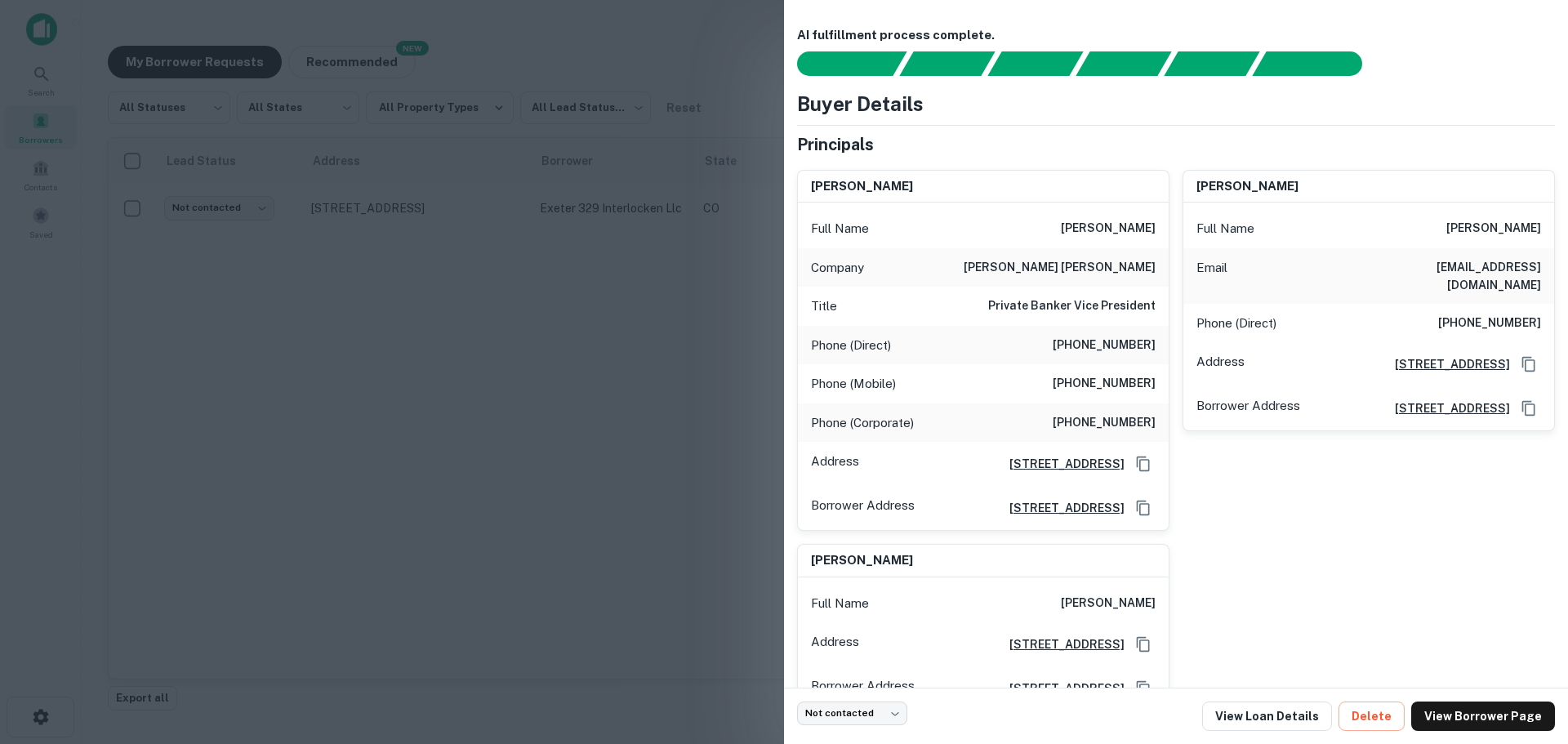
click at [477, 413] on div at bounding box center [784, 372] width 1568 height 744
